Goal: Task Accomplishment & Management: Manage account settings

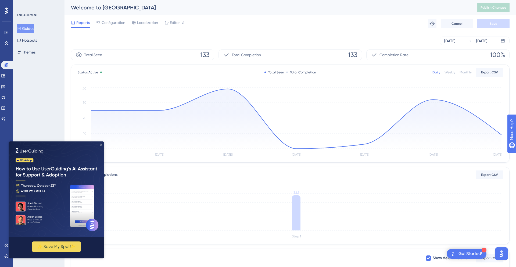
click at [102, 145] on icon "Close Preview" at bounding box center [101, 144] width 2 height 2
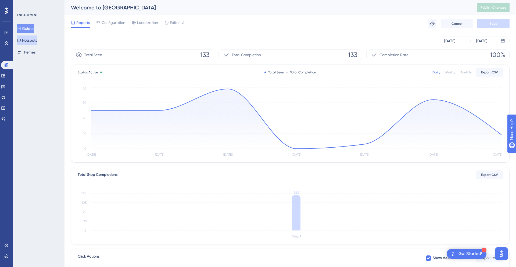
click at [37, 38] on button "Hotspots" at bounding box center [27, 40] width 20 height 10
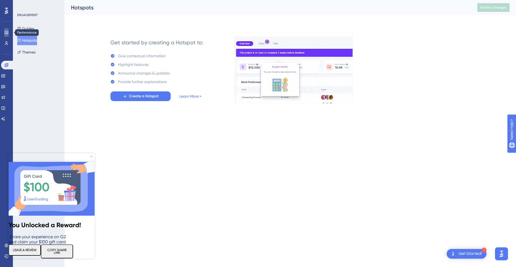
click at [8, 33] on icon at bounding box center [6, 32] width 4 height 4
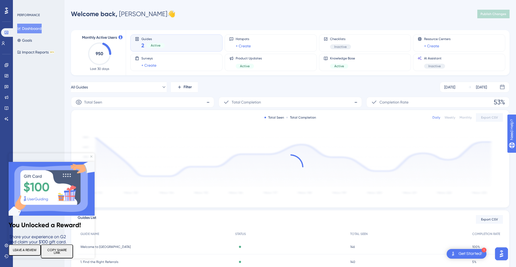
click at [91, 162] on img at bounding box center [52, 189] width 86 height 54
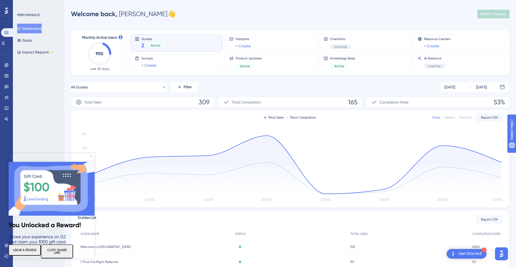
click at [91, 156] on icon "Close Preview" at bounding box center [91, 156] width 2 height 2
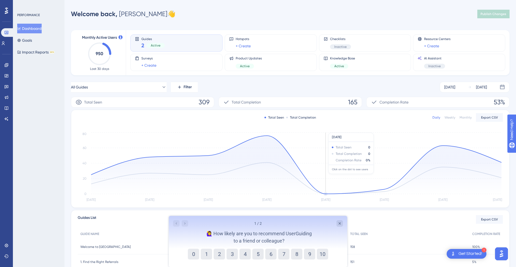
scroll to position [37, 0]
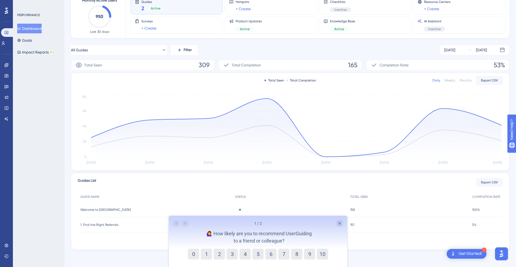
click at [7, 7] on icon at bounding box center [6, 10] width 3 height 7
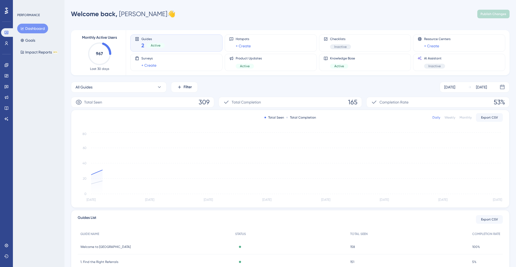
click at [6, 157] on div "Performance Users Engagement Widgets Feedback Product Updates Knowledge Base AI…" at bounding box center [6, 133] width 13 height 267
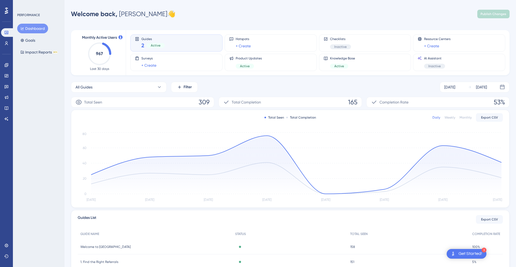
click at [30, 27] on button "Dashboard" at bounding box center [32, 29] width 31 height 10
click at [10, 33] on link at bounding box center [7, 32] width 13 height 9
click at [7, 106] on icon at bounding box center [6, 108] width 4 height 4
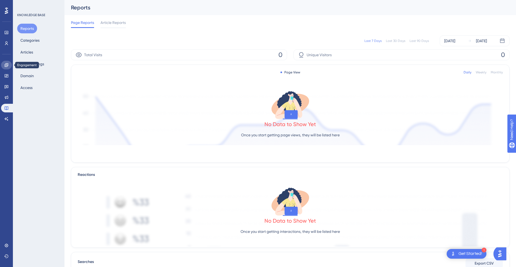
click at [7, 67] on link at bounding box center [6, 65] width 11 height 9
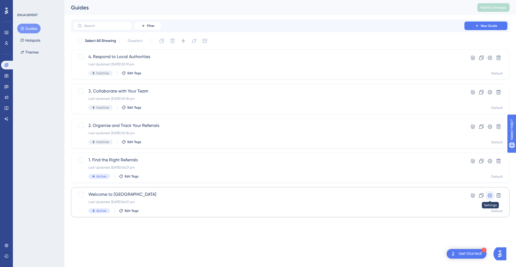
click at [488, 196] on icon at bounding box center [489, 195] width 5 height 5
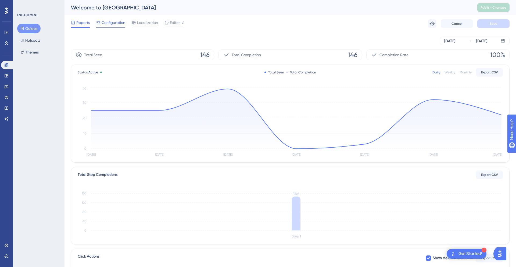
click at [114, 23] on span "Configuration" at bounding box center [114, 22] width 24 height 6
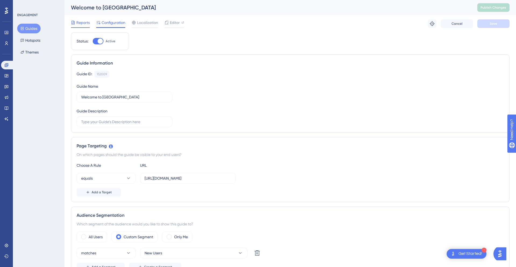
click at [85, 25] on span "Reports" at bounding box center [82, 22] width 13 height 6
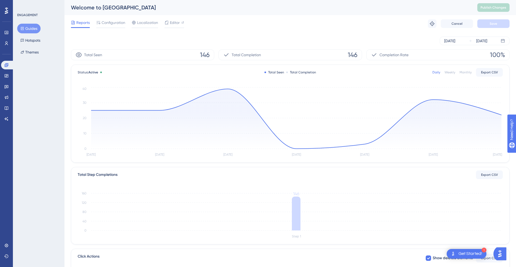
scroll to position [108, 0]
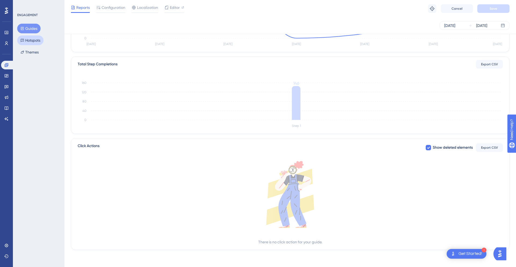
click at [37, 42] on button "Hotspots" at bounding box center [30, 40] width 26 height 10
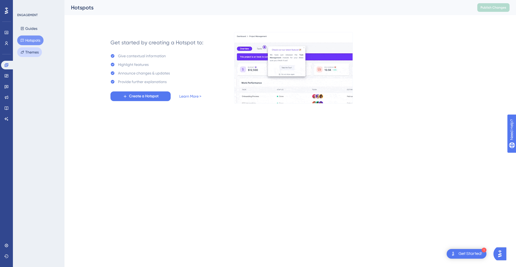
click at [38, 53] on button "Themes" at bounding box center [29, 52] width 25 height 10
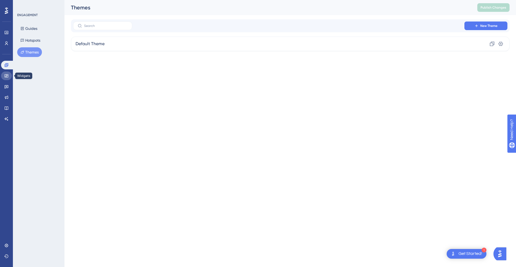
click at [6, 76] on icon at bounding box center [6, 76] width 4 height 4
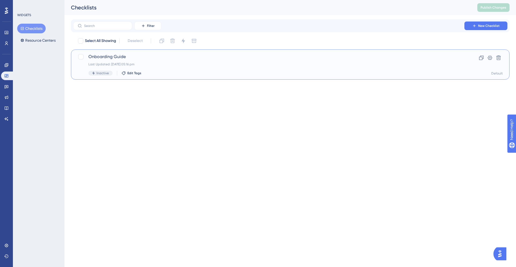
click at [118, 53] on div "Onboarding Guide Last Updated: 18 Sept 2025 05:16 pm Inactive Edit Tags Clone S…" at bounding box center [290, 64] width 438 height 30
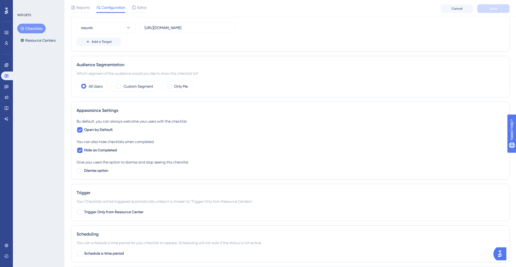
scroll to position [199, 0]
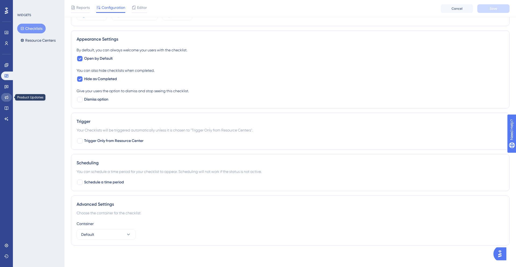
click at [7, 97] on icon at bounding box center [6, 97] width 4 height 4
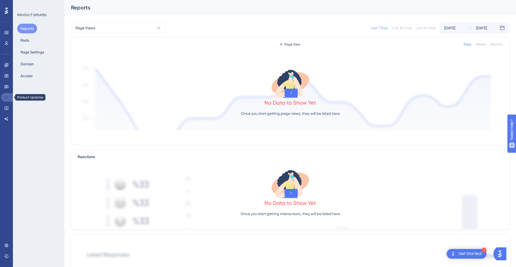
click at [8, 101] on link at bounding box center [7, 97] width 13 height 9
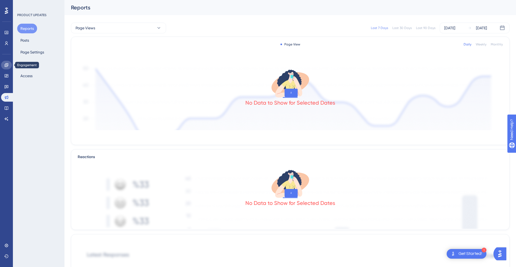
click at [5, 66] on icon at bounding box center [6, 65] width 4 height 4
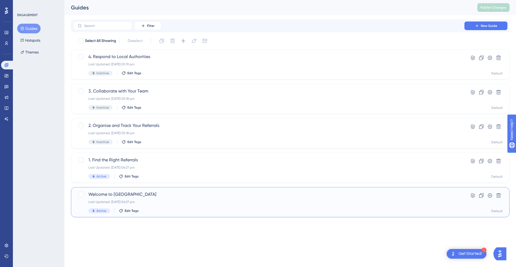
click at [172, 195] on span "Welcome to [GEOGRAPHIC_DATA]" at bounding box center [268, 194] width 360 height 6
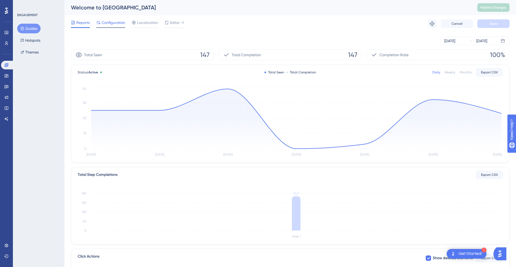
click at [118, 21] on span "Configuration" at bounding box center [114, 22] width 24 height 6
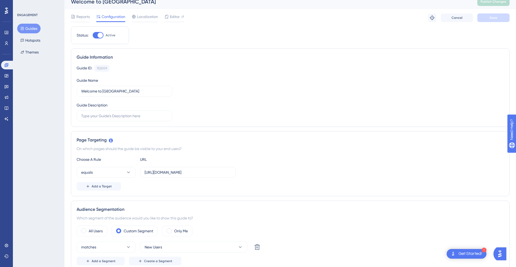
scroll to position [6, 0]
click at [145, 95] on label "Welcome to [GEOGRAPHIC_DATA]" at bounding box center [125, 90] width 96 height 11
click at [145, 93] on input "Welcome to [GEOGRAPHIC_DATA]" at bounding box center [124, 91] width 86 height 6
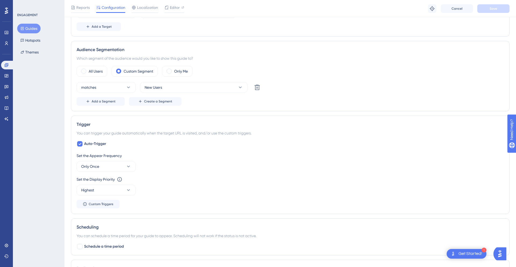
scroll to position [168, 0]
click at [117, 165] on button "Only Once" at bounding box center [106, 165] width 59 height 11
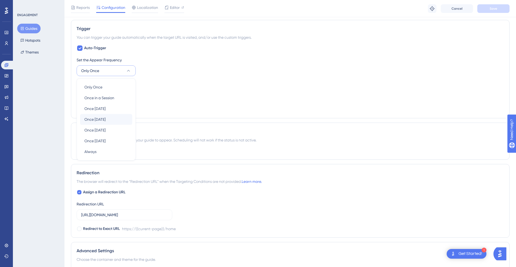
scroll to position [266, 0]
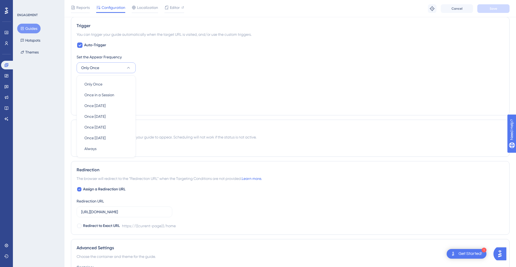
click at [122, 67] on button "Only Once" at bounding box center [106, 67] width 59 height 11
click at [128, 92] on icon at bounding box center [128, 91] width 5 height 5
click at [192, 84] on div "Set the Display Priority This option will set the display priority between auto…" at bounding box center [290, 86] width 427 height 19
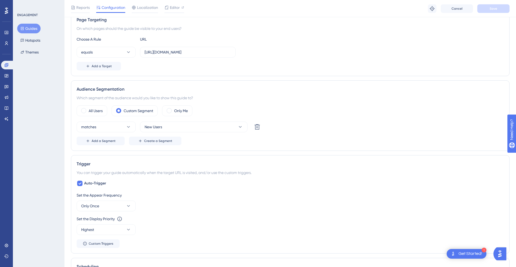
scroll to position [128, 0]
click at [100, 142] on span "Add a Segment" at bounding box center [104, 141] width 24 height 4
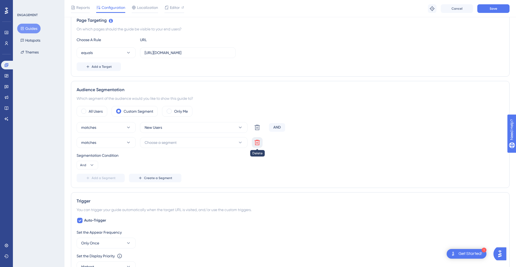
click at [255, 139] on icon at bounding box center [257, 142] width 6 height 6
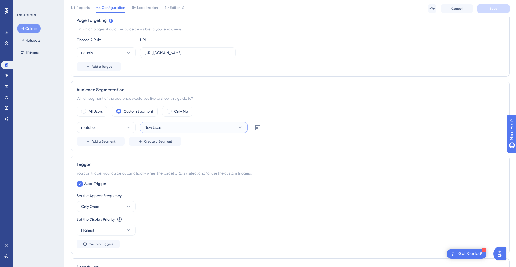
click at [199, 129] on button "New Users" at bounding box center [193, 127] width 107 height 11
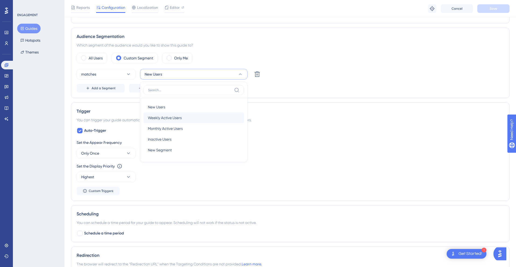
scroll to position [182, 0]
click at [283, 42] on div "Which segment of the audience would you like to show this guide to?" at bounding box center [290, 44] width 427 height 6
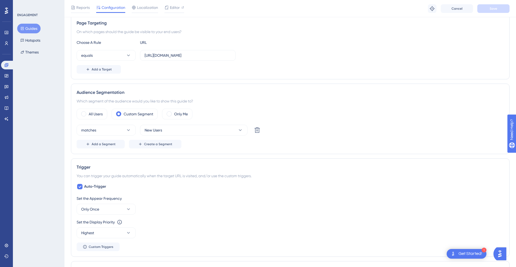
scroll to position [122, 0]
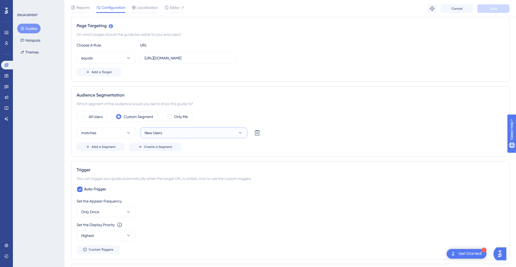
click at [157, 132] on span "New Users" at bounding box center [153, 132] width 17 height 6
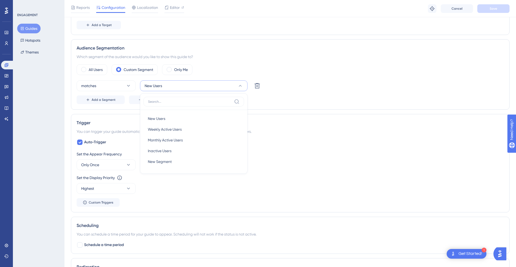
click at [240, 53] on div "Audience Segmentation Which segment of the audience would you like to show this…" at bounding box center [290, 74] width 438 height 70
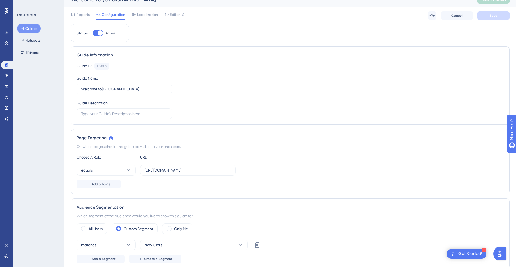
scroll to position [0, 0]
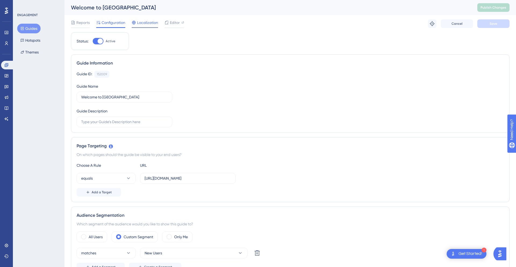
click at [150, 20] on span "Localization" at bounding box center [147, 22] width 21 height 6
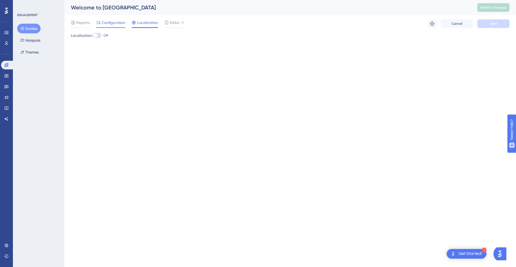
click at [120, 21] on span "Configuration" at bounding box center [114, 22] width 24 height 6
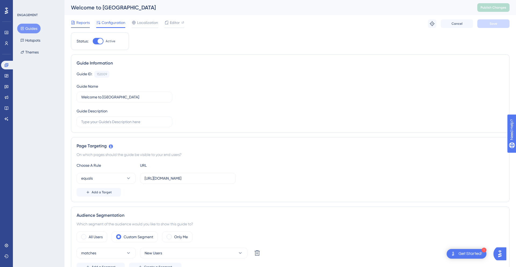
click at [84, 26] on span "Reports" at bounding box center [82, 22] width 13 height 6
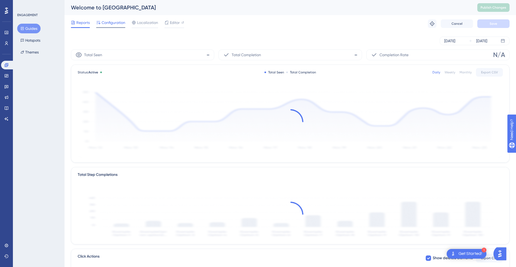
click at [107, 23] on span "Configuration" at bounding box center [114, 22] width 24 height 6
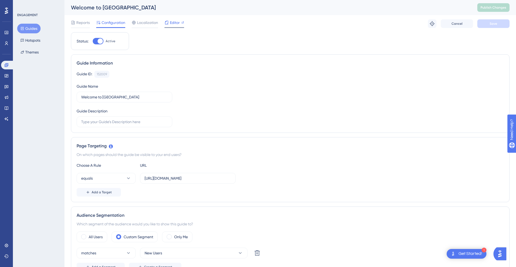
click at [173, 25] on span "Editor" at bounding box center [175, 22] width 10 height 6
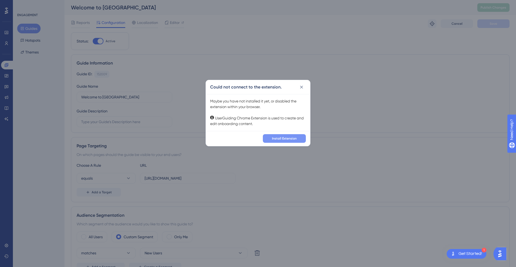
click at [291, 139] on span "Install Extension" at bounding box center [284, 138] width 25 height 4
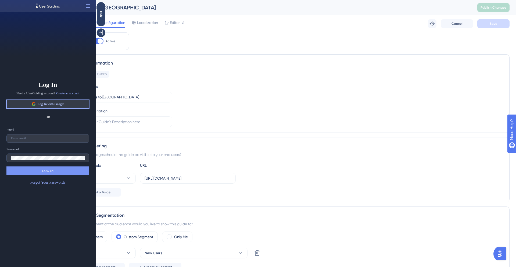
click at [56, 106] on span "Log In with Google" at bounding box center [50, 104] width 27 height 4
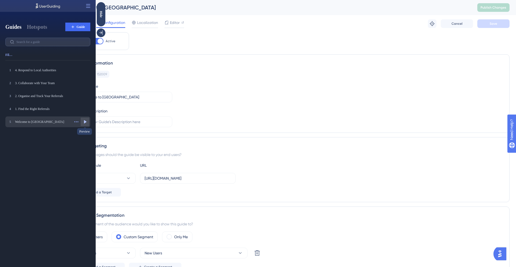
click at [84, 121] on icon at bounding box center [85, 121] width 3 height 3
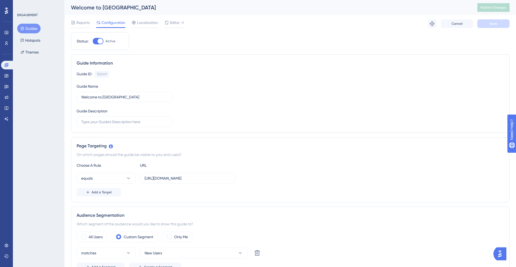
click at [372, 139] on div "Page Targeting On which pages should the guide be visible to your end users? Ch…" at bounding box center [290, 169] width 438 height 65
click at [434, 23] on icon at bounding box center [432, 23] width 5 height 5
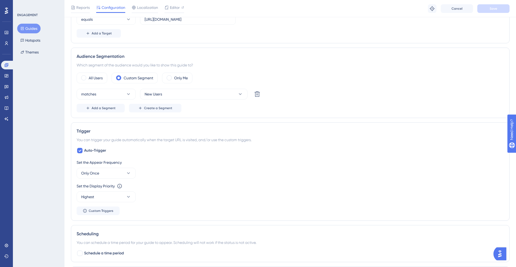
scroll to position [163, 0]
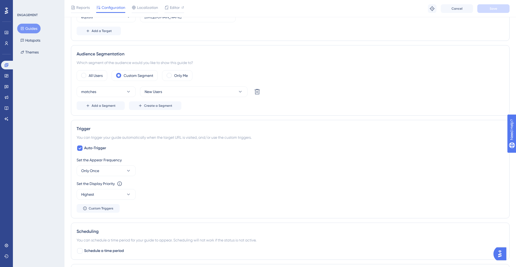
click at [154, 177] on div "Set the Appear Frequency Only Once Set the Display Priority This option will se…" at bounding box center [290, 185] width 427 height 56
click at [122, 170] on button "Only Once" at bounding box center [106, 170] width 59 height 11
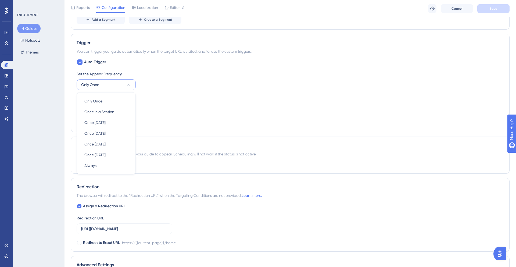
click at [55, 138] on div "ENGAGEMENT Guides Hotspots Themes" at bounding box center [39, 133] width 52 height 267
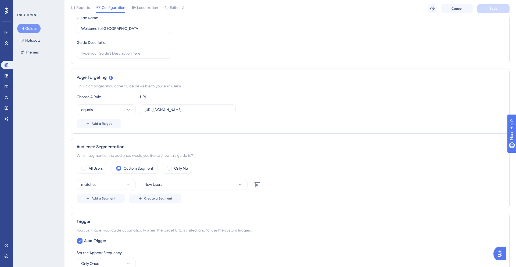
scroll to position [80, 0]
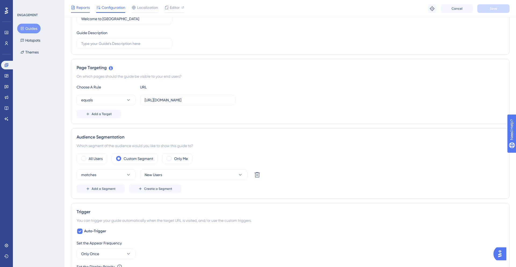
click at [88, 12] on div "Reports" at bounding box center [80, 8] width 19 height 9
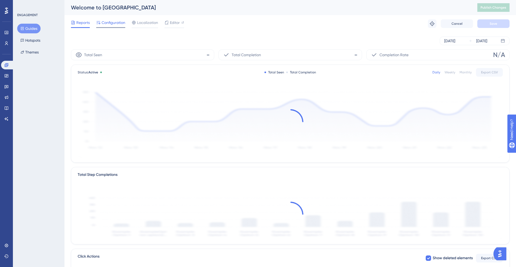
click at [112, 23] on span "Configuration" at bounding box center [114, 22] width 24 height 6
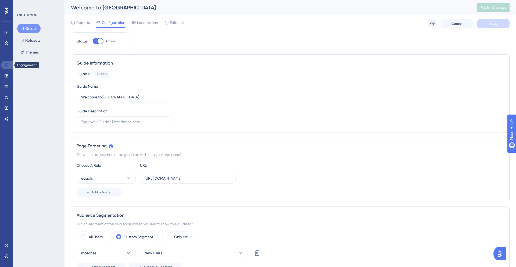
click at [5, 65] on icon at bounding box center [6, 65] width 4 height 4
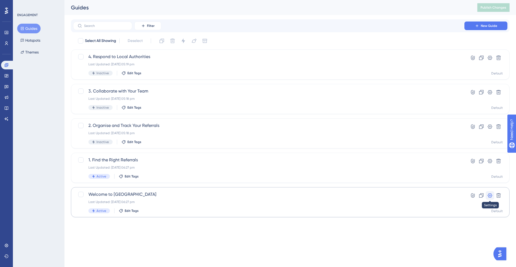
click at [490, 197] on icon at bounding box center [490, 195] width 5 height 4
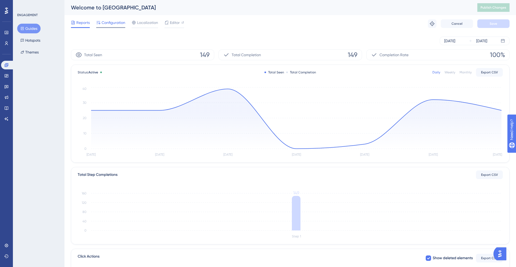
click at [114, 24] on span "Configuration" at bounding box center [114, 22] width 24 height 6
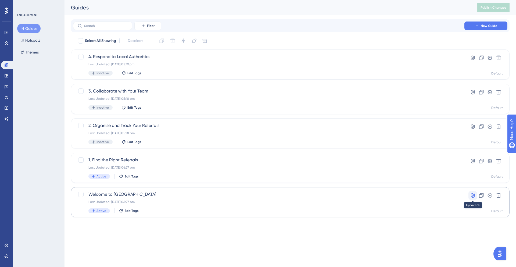
click at [475, 197] on icon at bounding box center [472, 195] width 5 height 5
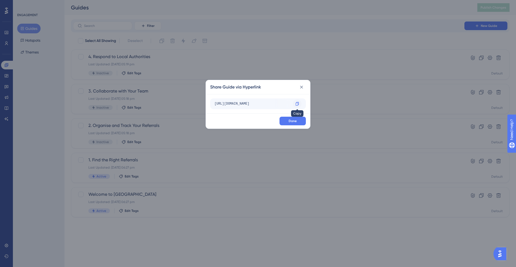
click at [295, 103] on icon at bounding box center [297, 104] width 4 height 4
click at [300, 103] on div at bounding box center [297, 103] width 9 height 9
click at [301, 89] on icon at bounding box center [301, 86] width 5 height 5
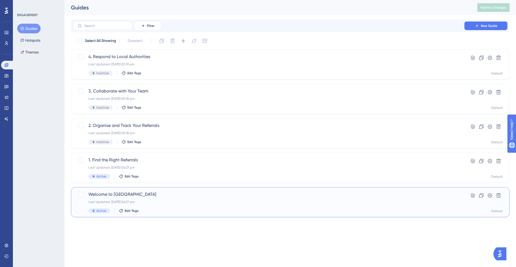
click at [214, 196] on span "Welcome to [GEOGRAPHIC_DATA]" at bounding box center [268, 194] width 360 height 6
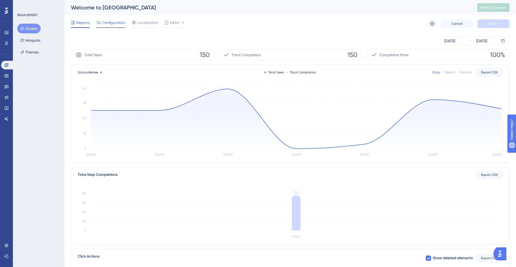
click at [122, 25] on span "Configuration" at bounding box center [114, 22] width 24 height 6
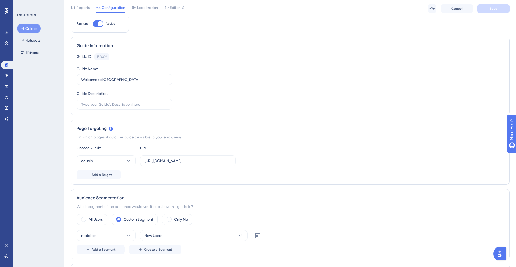
scroll to position [43, 0]
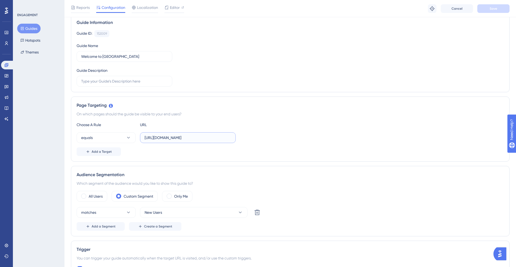
click at [203, 137] on input "[URL][DOMAIN_NAME]" at bounding box center [188, 138] width 86 height 6
click at [220, 138] on input "[URL][DOMAIN_NAME]" at bounding box center [188, 138] width 86 height 6
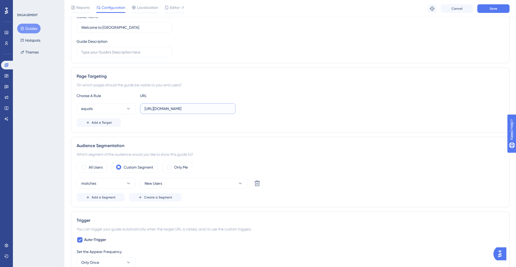
scroll to position [19, 0]
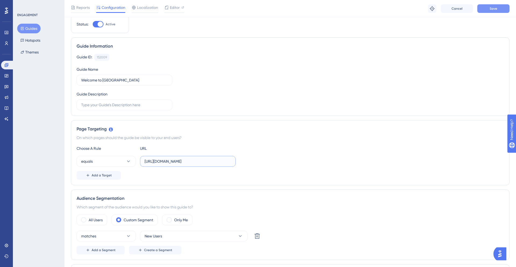
type input "https://referrals-dev.elyndra.co.uk"
click at [492, 9] on span "Save" at bounding box center [493, 8] width 8 height 4
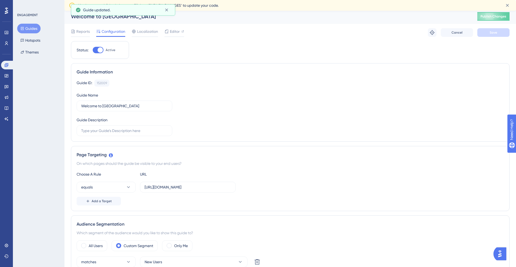
scroll to position [0, 0]
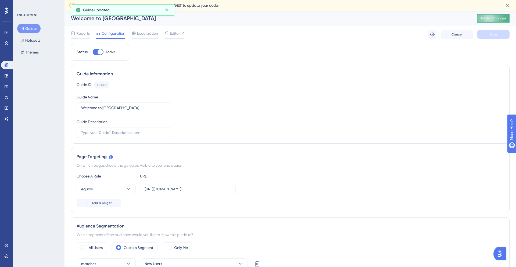
click at [494, 19] on span "Publish Changes" at bounding box center [493, 18] width 26 height 4
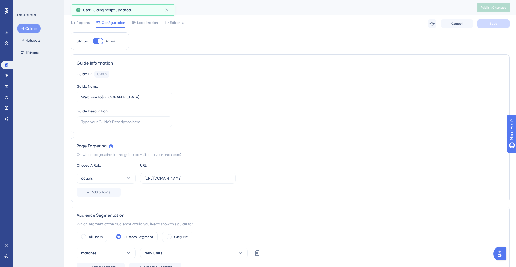
click at [418, 116] on div "Guide ID: 152009 Copy Guide Name Welcome to Elyndra Bridge Guide Description" at bounding box center [290, 99] width 427 height 56
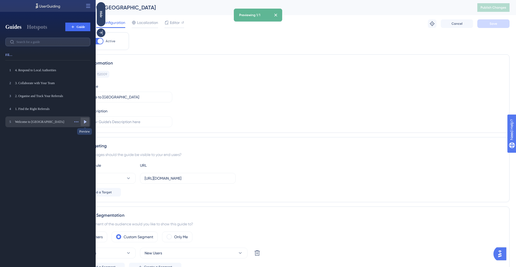
click at [84, 122] on icon at bounding box center [84, 121] width 5 height 5
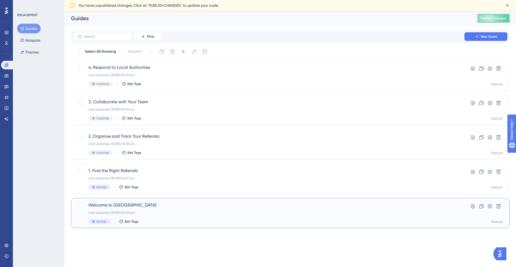
click at [137, 205] on span "Welcome to [GEOGRAPHIC_DATA]" at bounding box center [268, 205] width 360 height 6
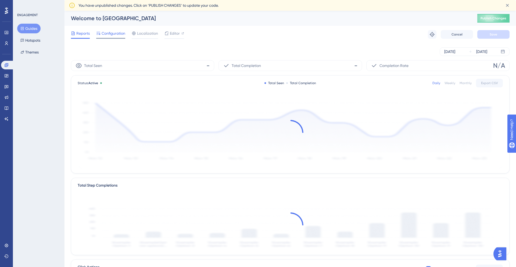
click at [122, 37] on div "Configuration" at bounding box center [110, 34] width 29 height 9
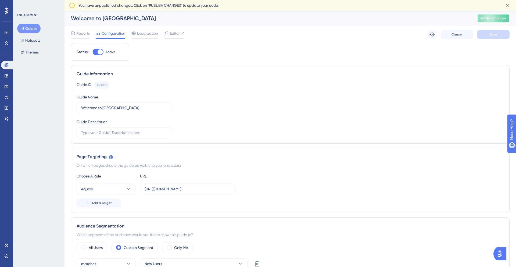
click at [503, 20] on button "Publish Changes" at bounding box center [493, 18] width 32 height 9
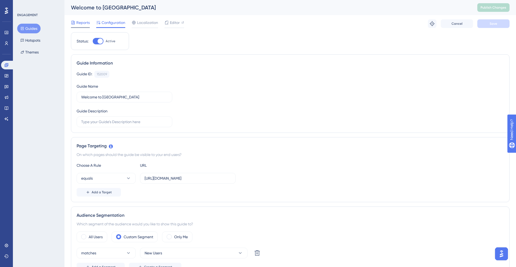
click at [84, 26] on div "Reports" at bounding box center [80, 23] width 19 height 9
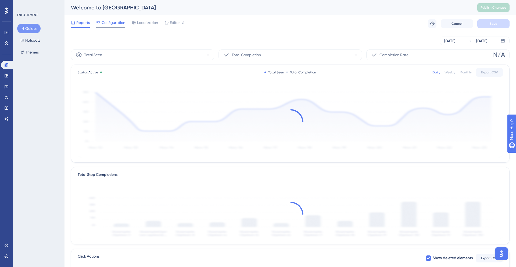
click at [115, 21] on span "Configuration" at bounding box center [114, 22] width 24 height 6
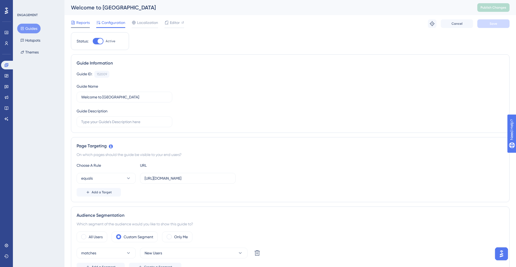
click at [86, 24] on span "Reports" at bounding box center [82, 22] width 13 height 6
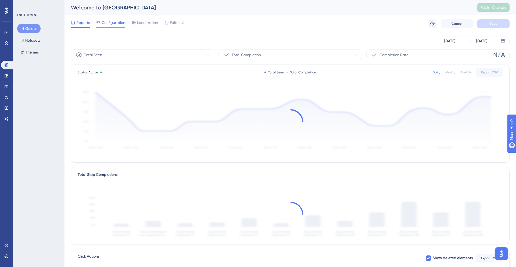
click at [119, 24] on span "Configuration" at bounding box center [114, 22] width 24 height 6
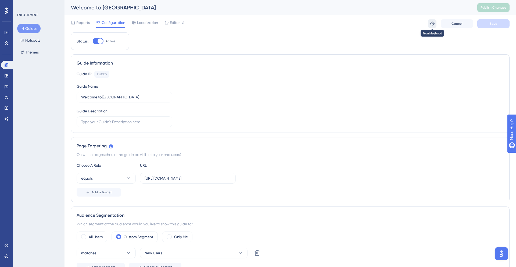
click at [431, 26] on button at bounding box center [432, 23] width 9 height 9
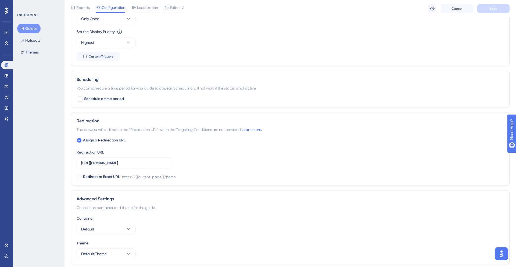
scroll to position [334, 0]
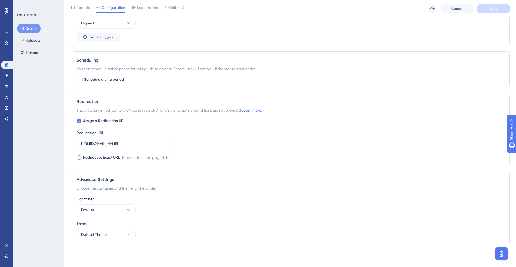
click at [103, 157] on span "Redirect to Exact URL" at bounding box center [101, 157] width 37 height 6
checkbox input "false"
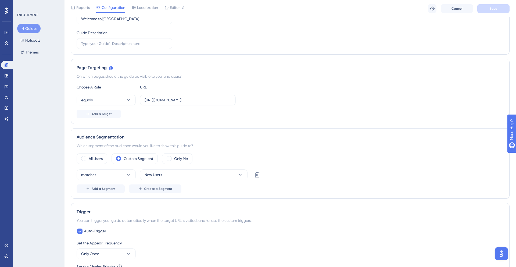
scroll to position [92, 0]
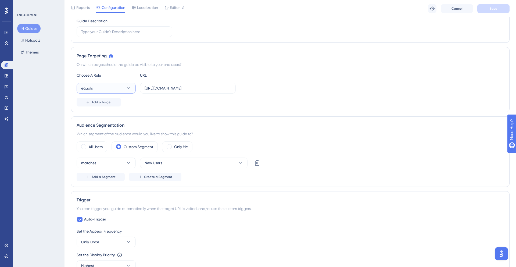
click at [131, 88] on button "equals" at bounding box center [106, 88] width 59 height 11
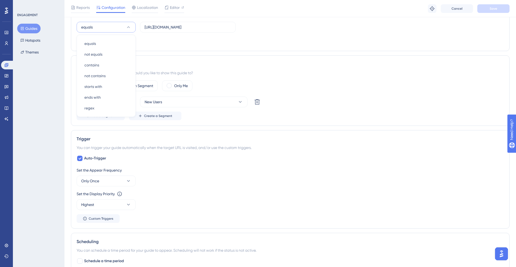
scroll to position [152, 0]
click at [164, 51] on div "Page Targeting On which pages should the guide be visible to your end users? Ch…" at bounding box center [290, 19] width 438 height 65
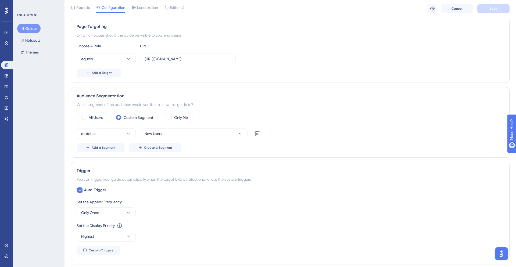
scroll to position [117, 0]
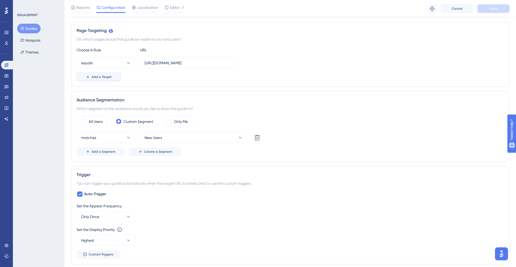
click at [101, 80] on button "Add a Target" at bounding box center [99, 77] width 44 height 9
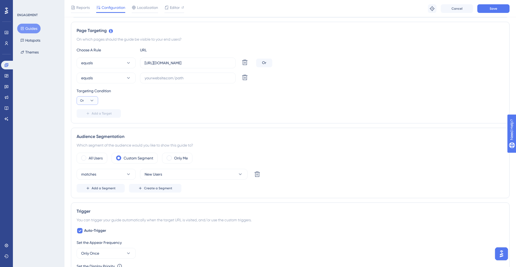
click at [89, 98] on button "Or" at bounding box center [87, 100] width 21 height 9
click at [196, 125] on div "Status: Active Guide Information Guide ID: 152009 Copy Guide Name Welcome to El…" at bounding box center [290, 210] width 438 height 586
click at [246, 80] on icon at bounding box center [244, 77] width 5 height 5
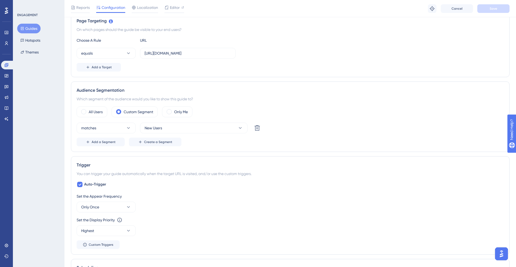
scroll to position [150, 0]
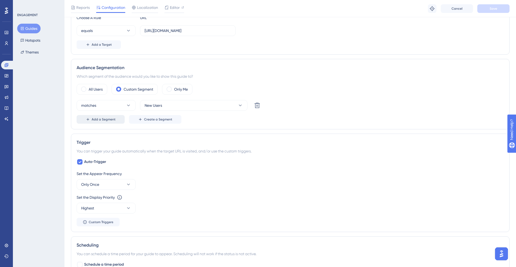
click at [116, 120] on button "Add a Segment" at bounding box center [101, 119] width 48 height 9
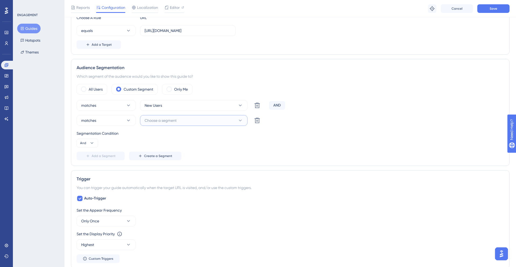
click at [151, 123] on span "Choose a segment" at bounding box center [161, 120] width 32 height 6
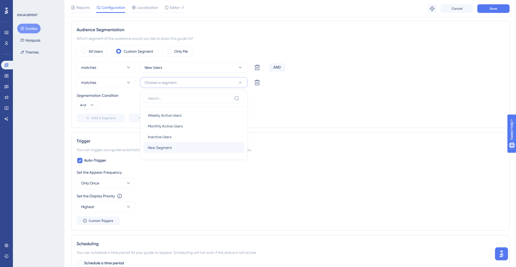
scroll to position [188, 0]
click at [257, 80] on icon at bounding box center [257, 82] width 6 height 6
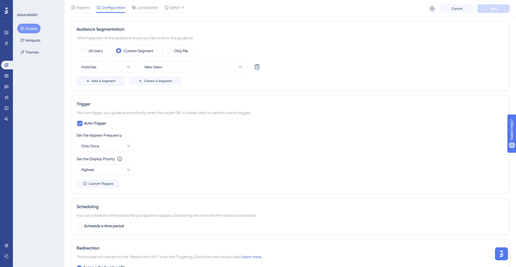
click at [101, 84] on button "Add a Segment" at bounding box center [101, 81] width 48 height 9
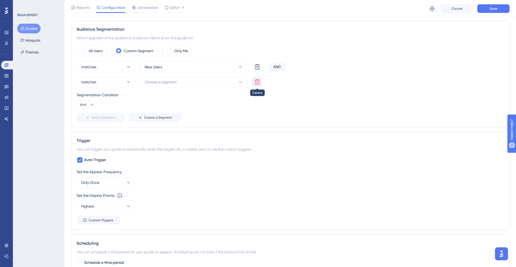
click at [258, 82] on icon at bounding box center [257, 82] width 6 height 6
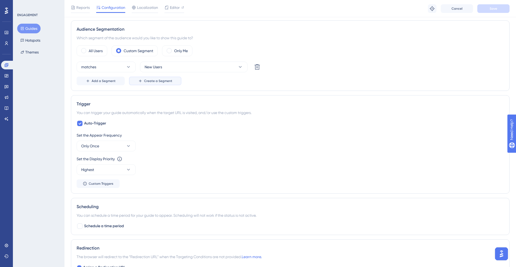
click at [150, 81] on span "Create a Segment" at bounding box center [158, 81] width 28 height 4
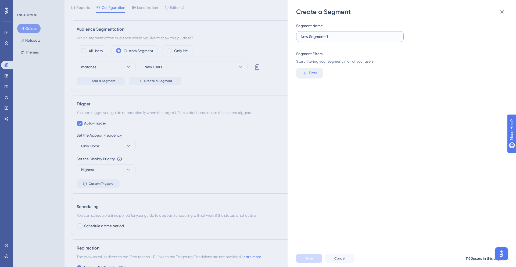
click at [339, 35] on input "New Segment-1" at bounding box center [350, 37] width 98 height 6
click at [310, 71] on span "Filter" at bounding box center [313, 73] width 8 height 6
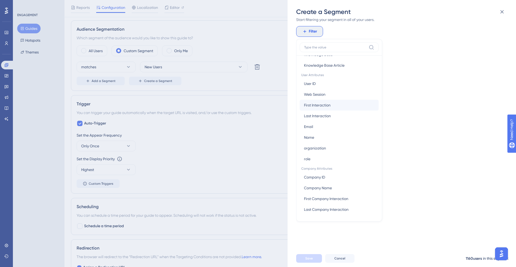
scroll to position [43, 0]
click at [319, 102] on span "First Interaction" at bounding box center [317, 104] width 27 height 6
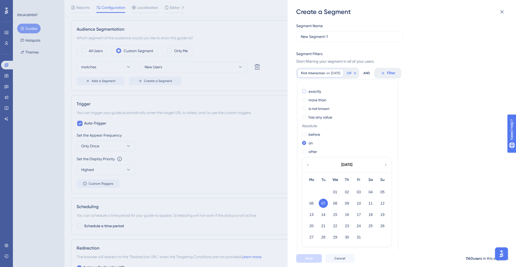
scroll to position [13, 0]
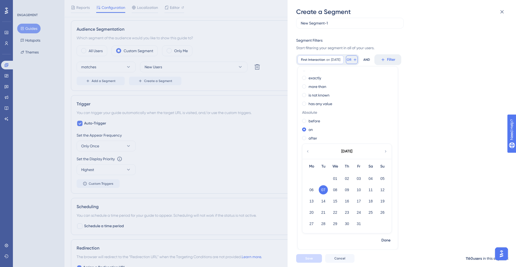
click at [356, 60] on icon at bounding box center [354, 59] width 2 height 2
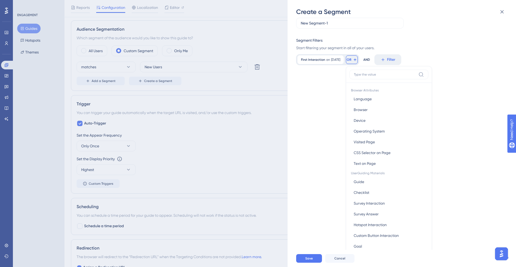
scroll to position [39, 0]
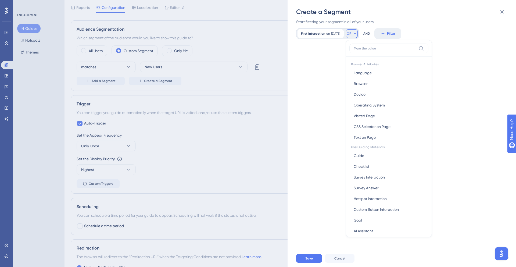
click at [357, 34] on icon at bounding box center [355, 33] width 4 height 4
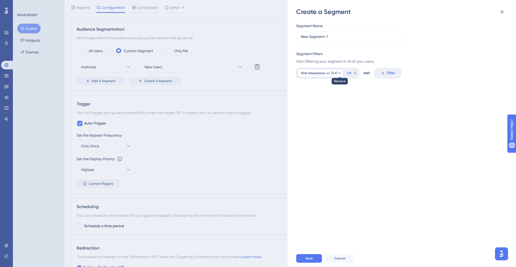
click at [341, 75] on div at bounding box center [339, 73] width 3 height 5
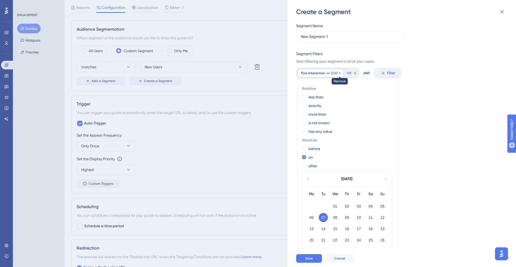
click at [340, 73] on icon at bounding box center [340, 73] width 2 height 2
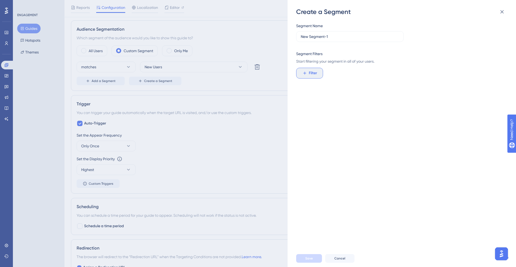
click at [317, 72] on button "Filter" at bounding box center [309, 73] width 27 height 11
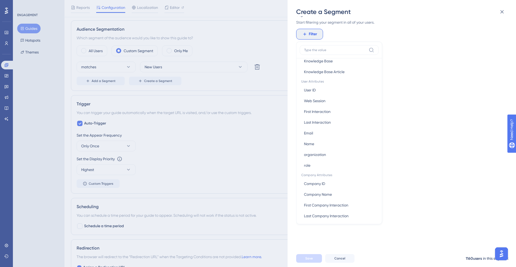
scroll to position [229, 0]
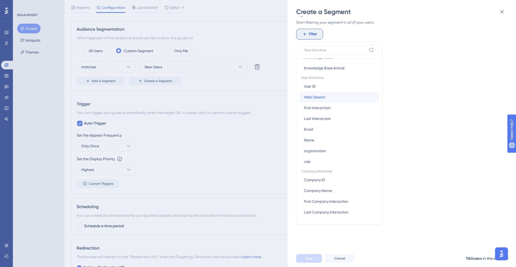
click at [321, 95] on span "Web Session" at bounding box center [314, 97] width 21 height 6
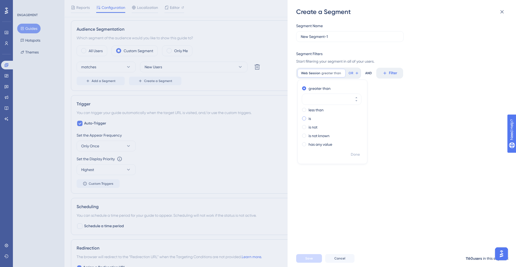
click at [318, 118] on div "is" at bounding box center [331, 118] width 59 height 6
click at [331, 143] on label "has any value" at bounding box center [320, 144] width 24 height 6
click at [504, 15] on icon at bounding box center [502, 12] width 6 height 6
